Goal: Find specific page/section: Find specific page/section

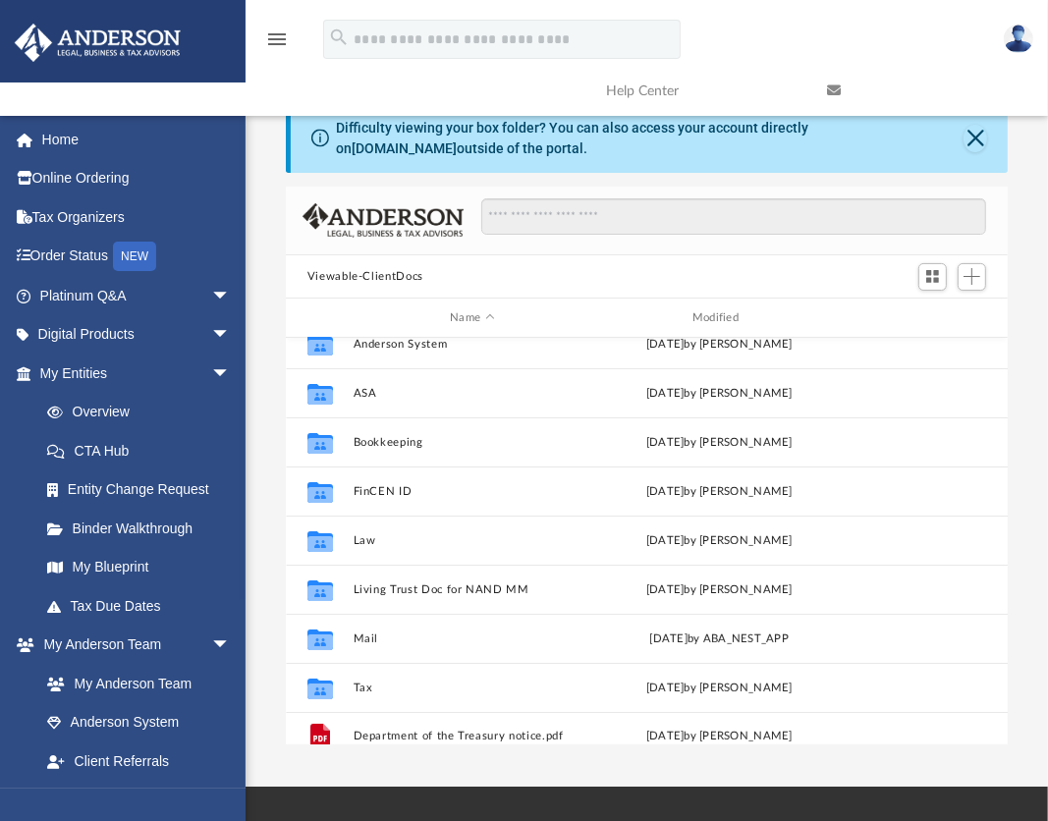
scroll to position [84, 0]
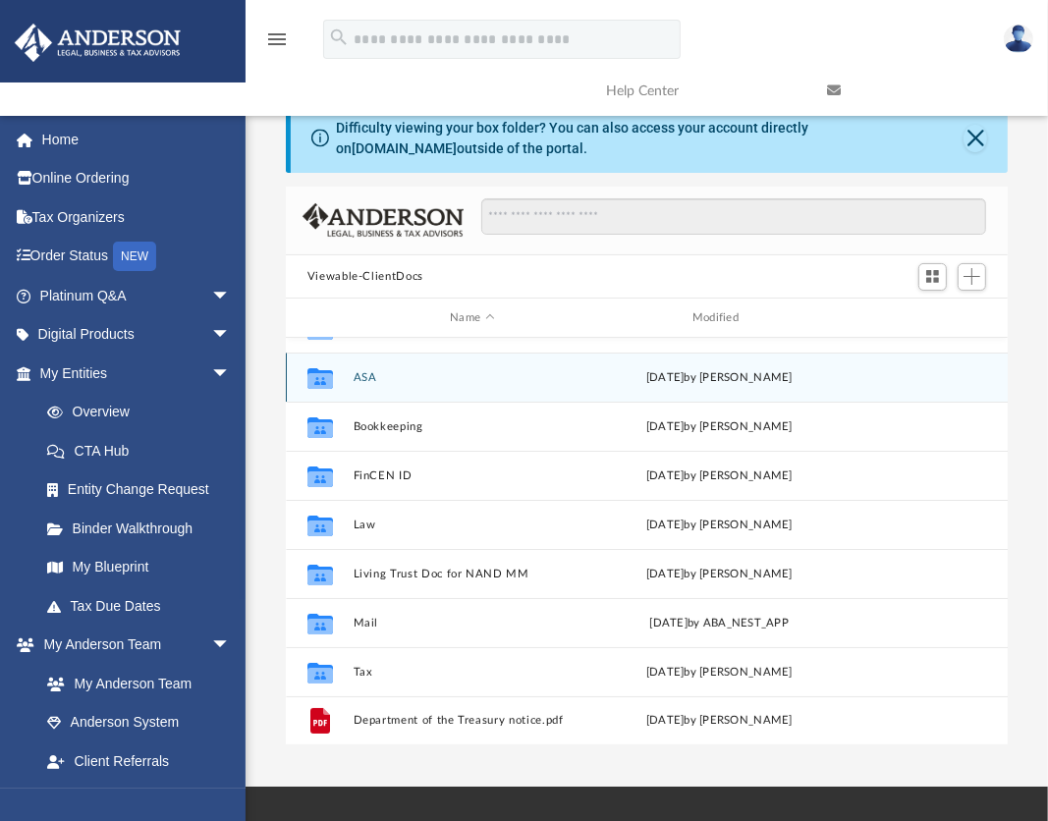
click at [366, 372] on button "ASA" at bounding box center [472, 377] width 239 height 13
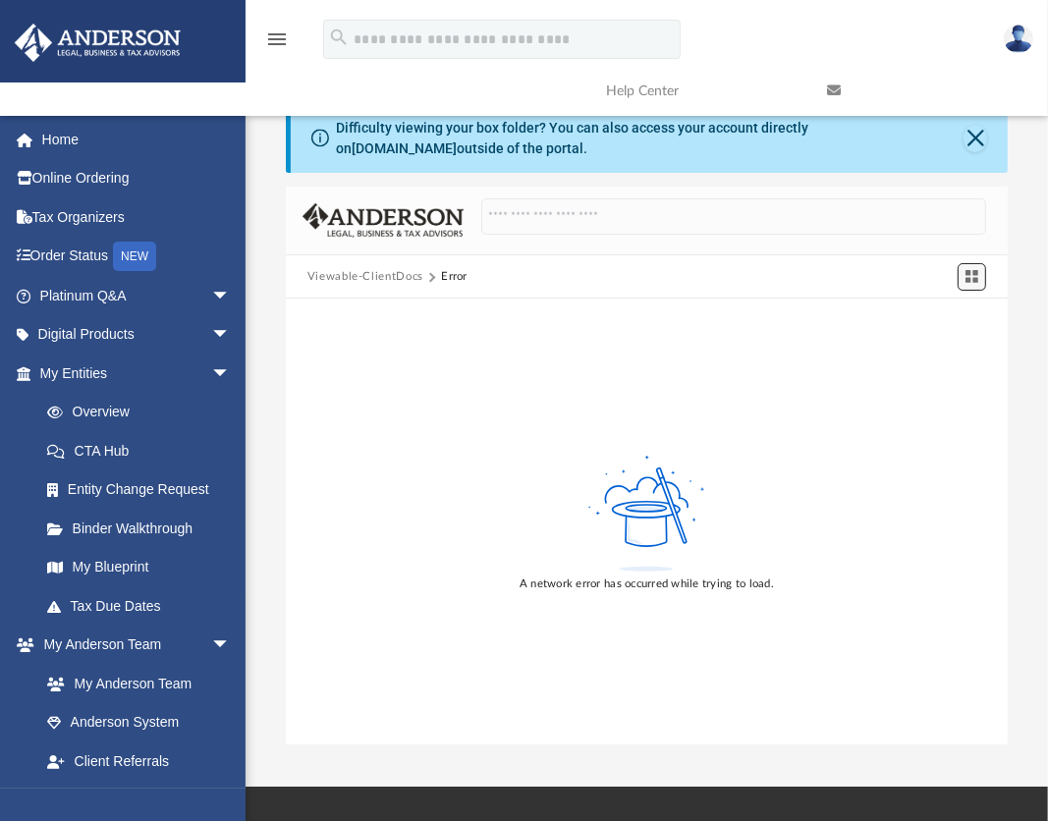
click at [964, 269] on span "Switch to Grid View" at bounding box center [972, 276] width 17 height 17
click at [364, 227] on img at bounding box center [383, 220] width 161 height 34
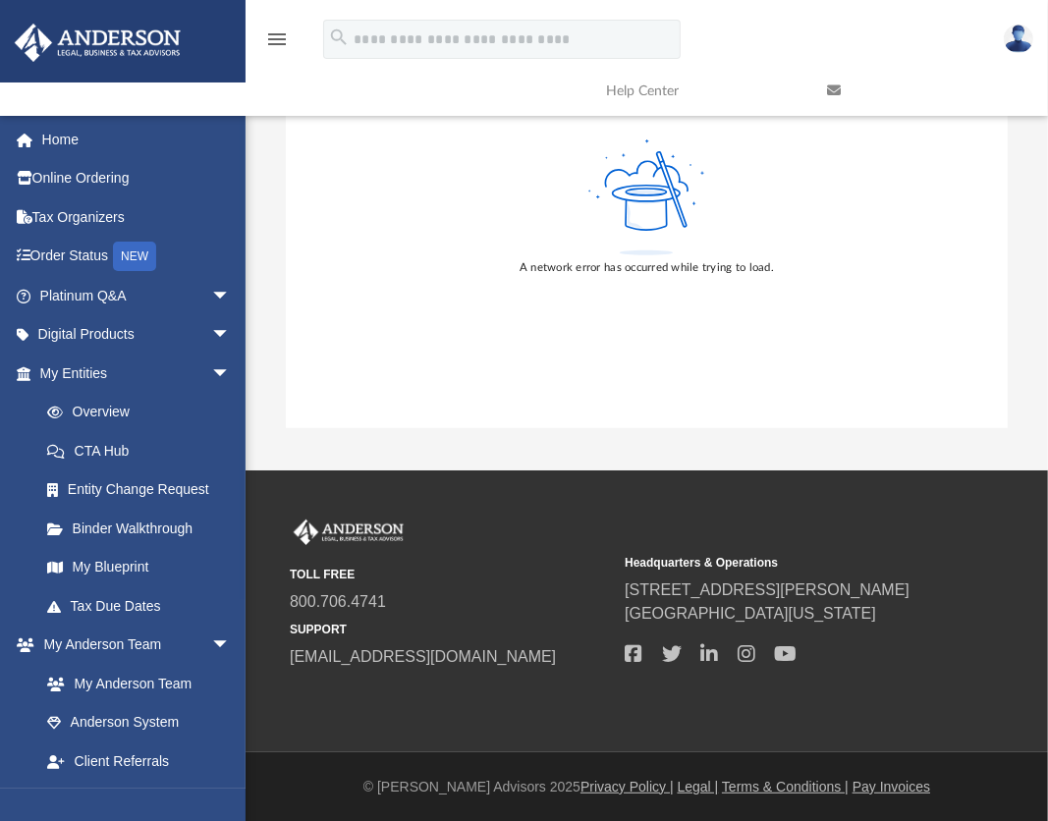
scroll to position [0, 0]
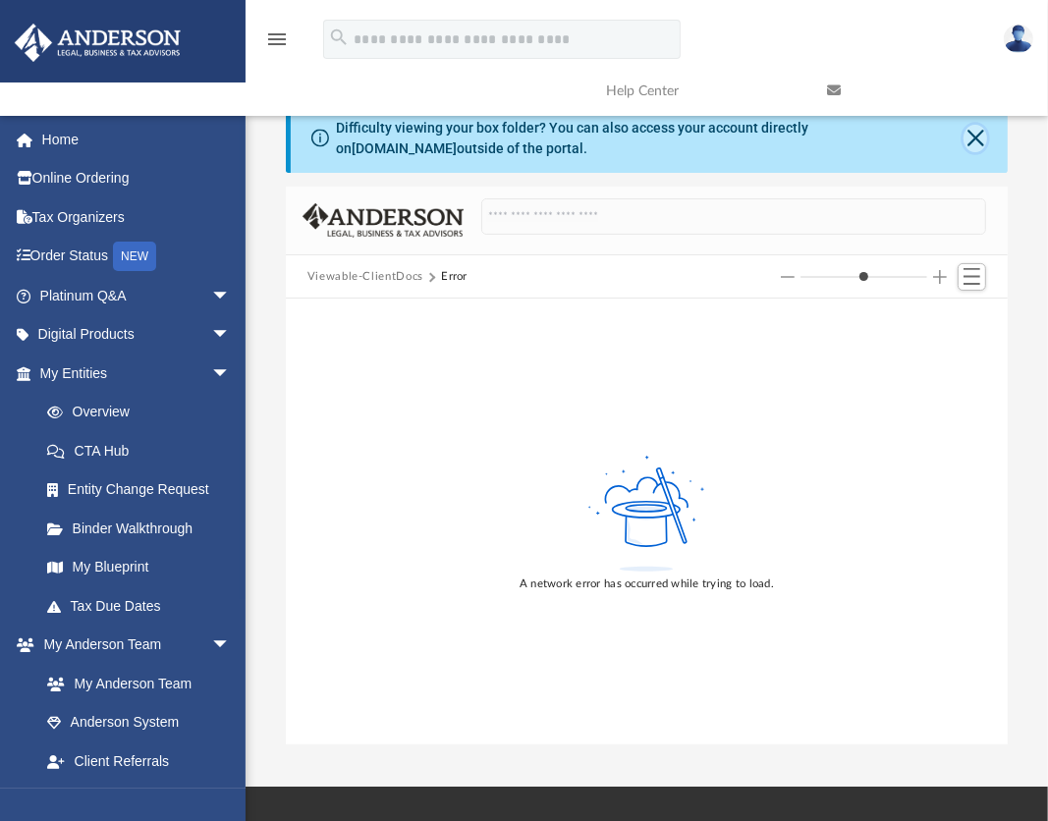
click at [979, 140] on button "Close" at bounding box center [976, 139] width 24 height 28
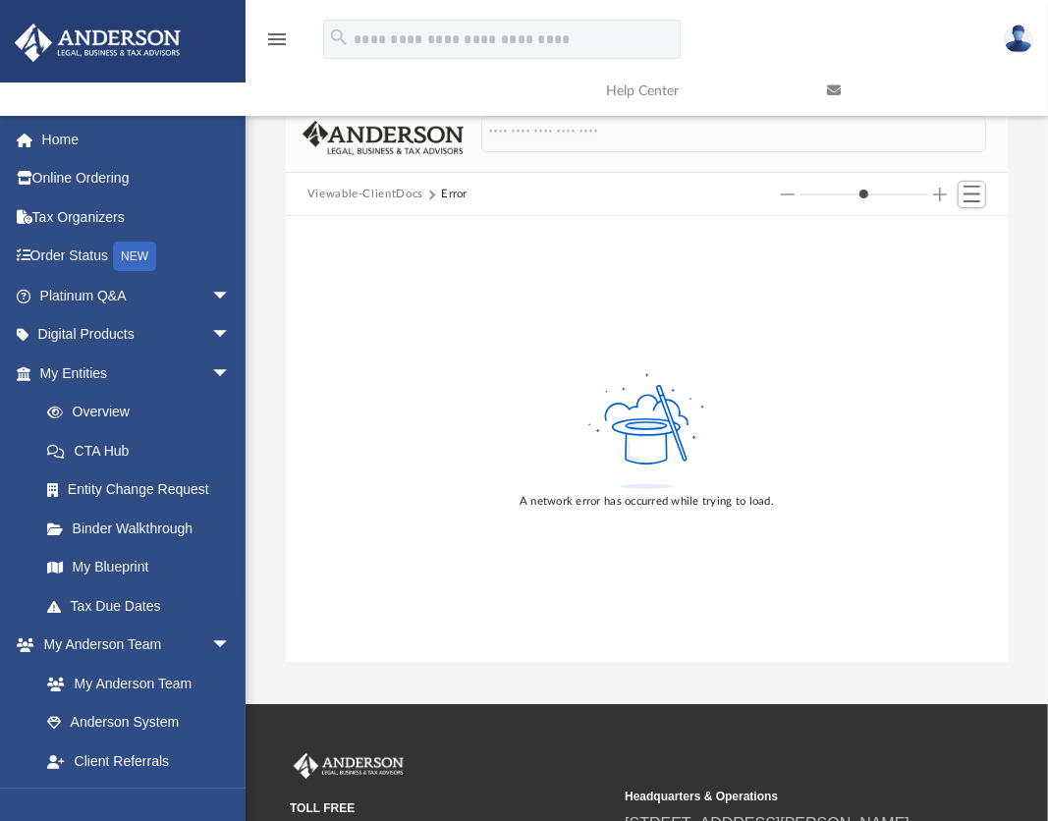
click at [333, 195] on button "Viewable-ClientDocs" at bounding box center [366, 195] width 116 height 18
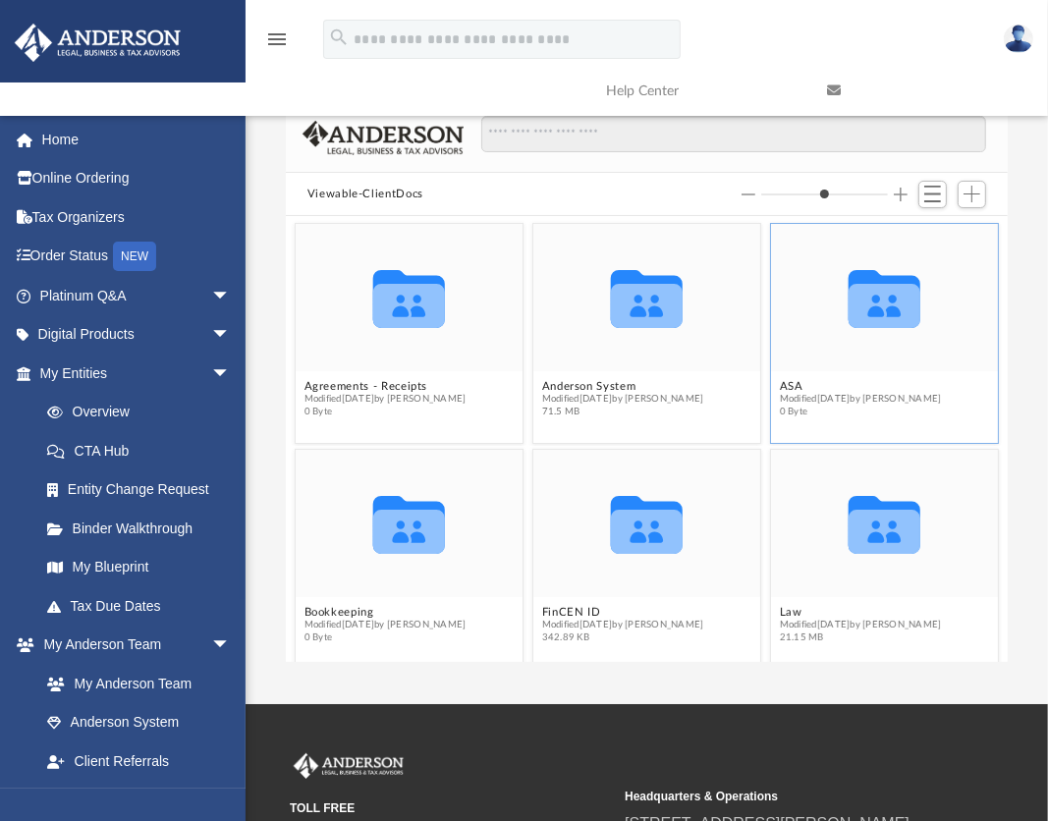
scroll to position [431, 707]
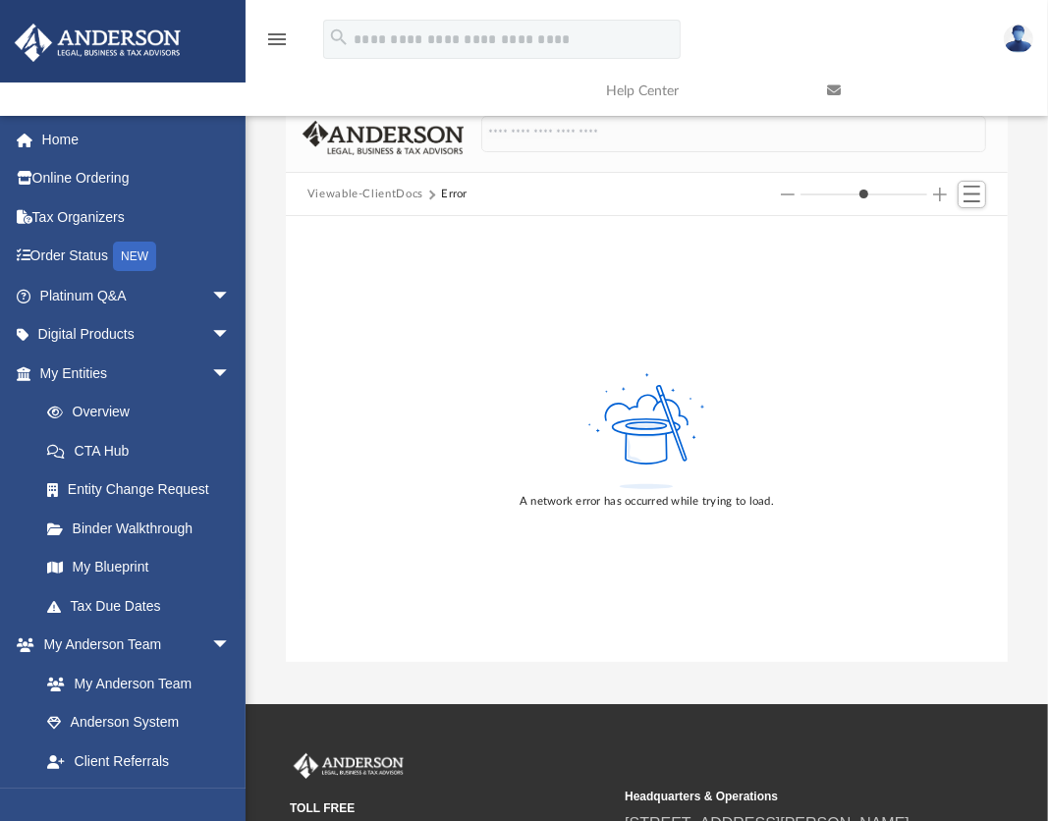
click at [1006, 651] on div "A network error has occurred while trying to load." at bounding box center [647, 439] width 722 height 446
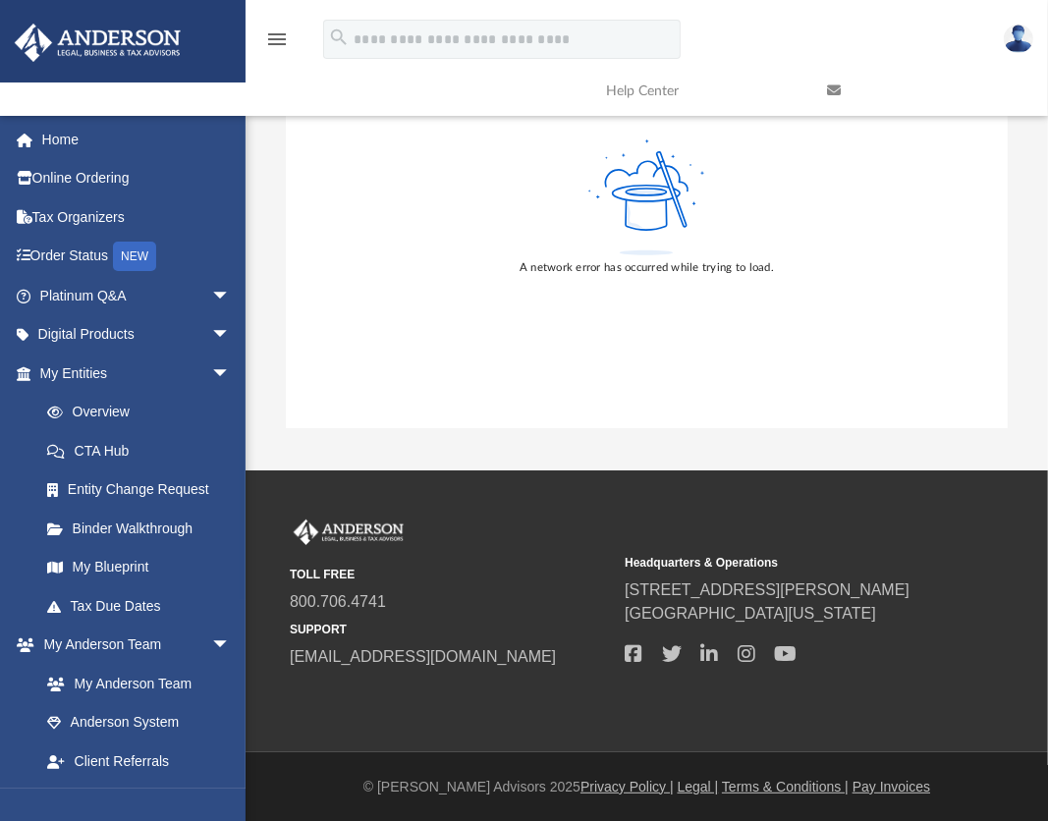
scroll to position [0, 0]
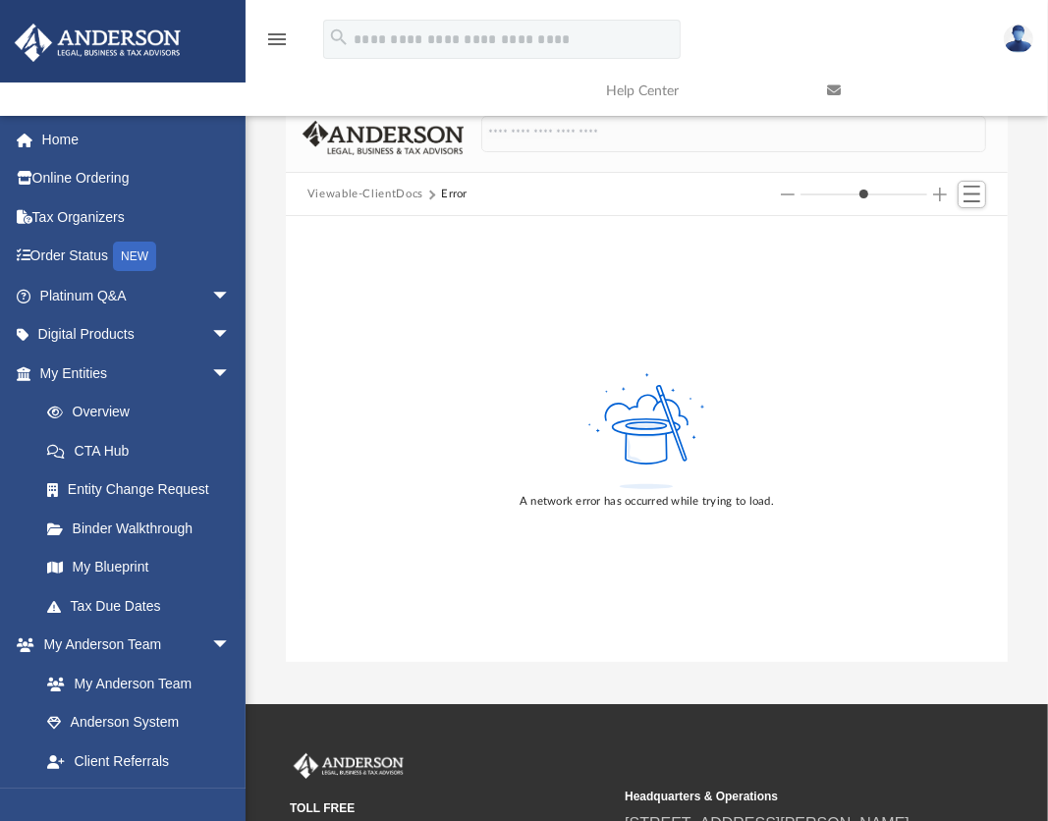
click at [357, 190] on button "Viewable-ClientDocs" at bounding box center [366, 195] width 116 height 18
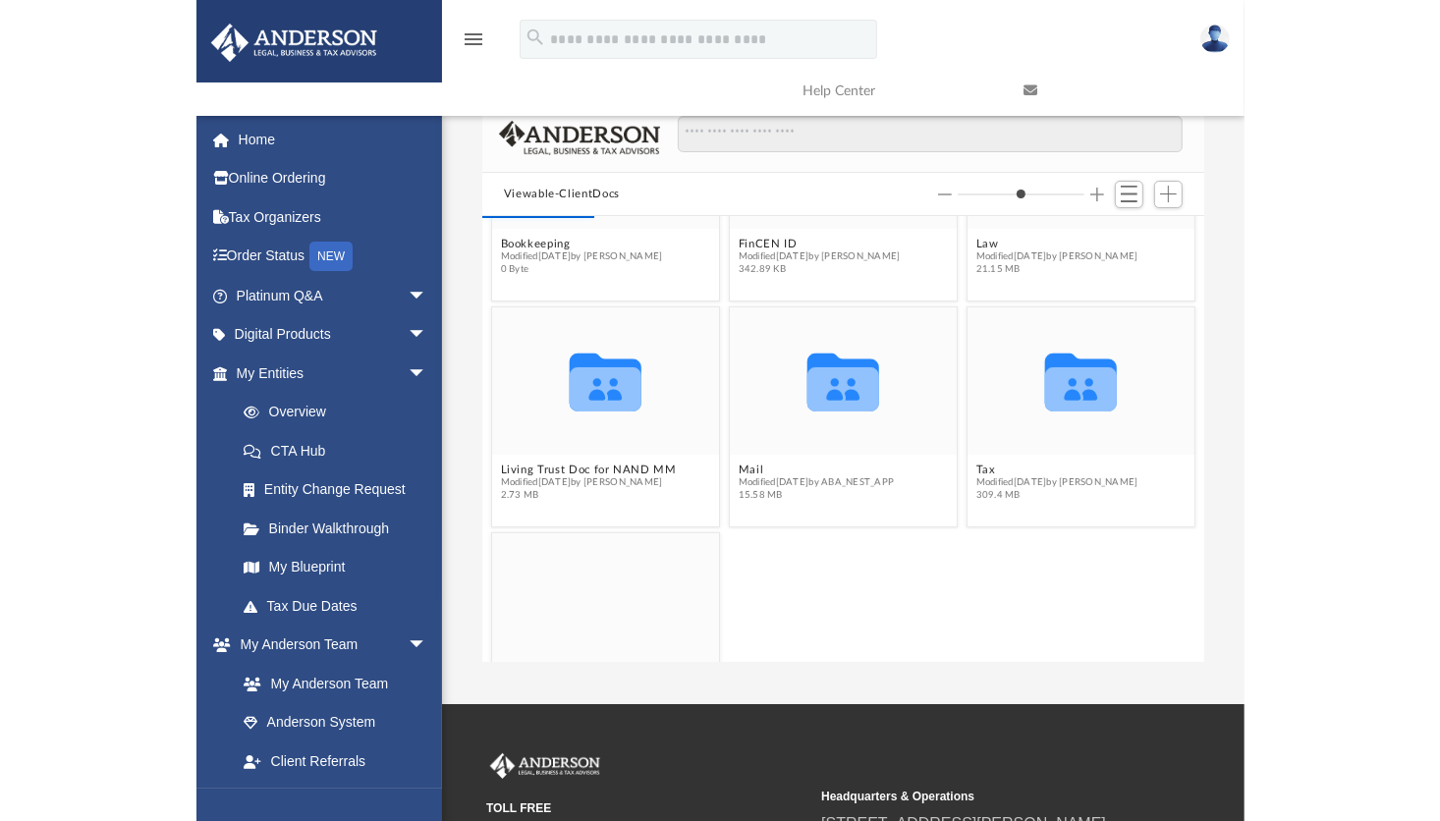
scroll to position [379, 0]
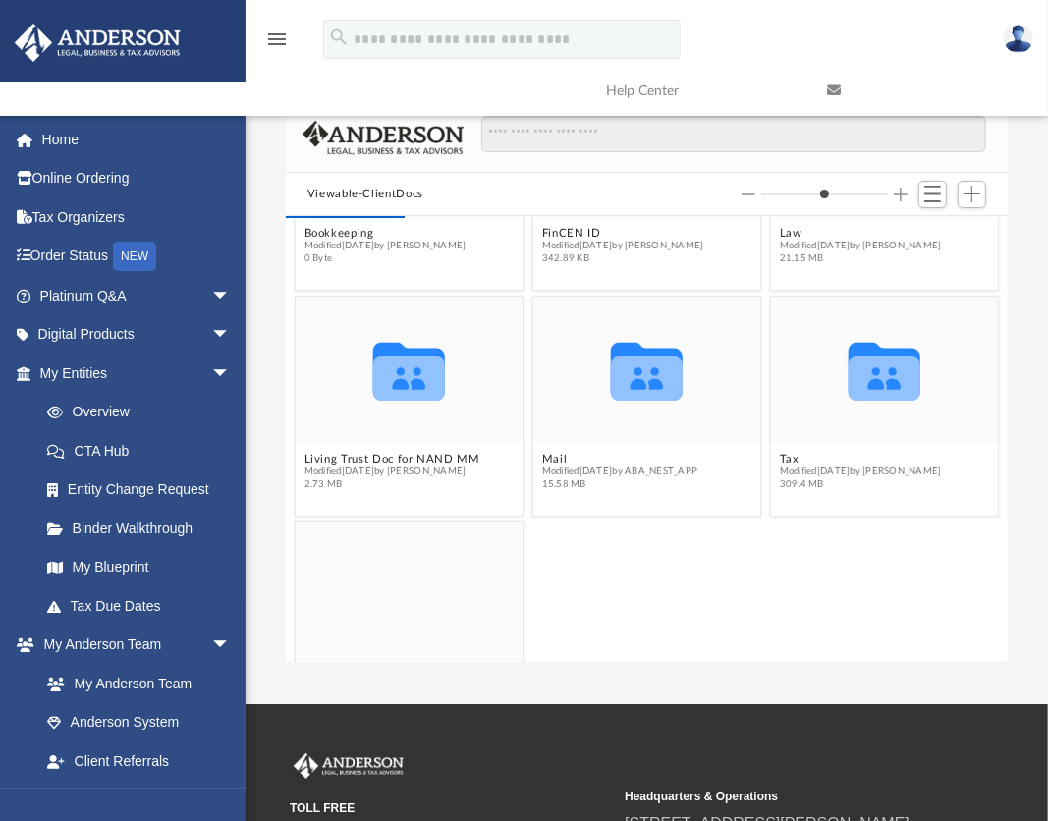
click at [1009, 662] on div "Difficulty viewing your box folder? You can also access your account directly o…" at bounding box center [647, 383] width 803 height 559
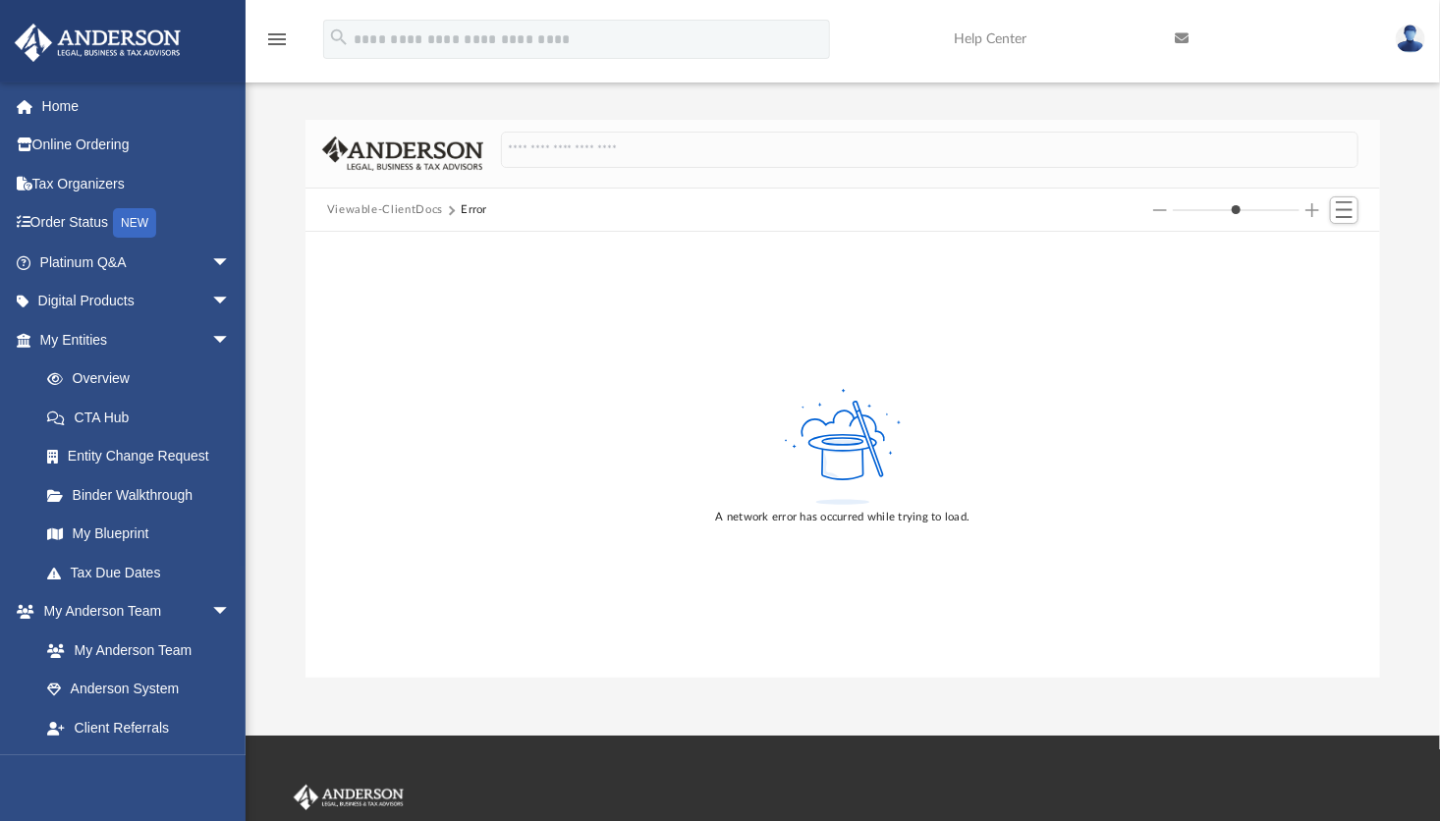
type input "*"
